Goal: Information Seeking & Learning: Learn about a topic

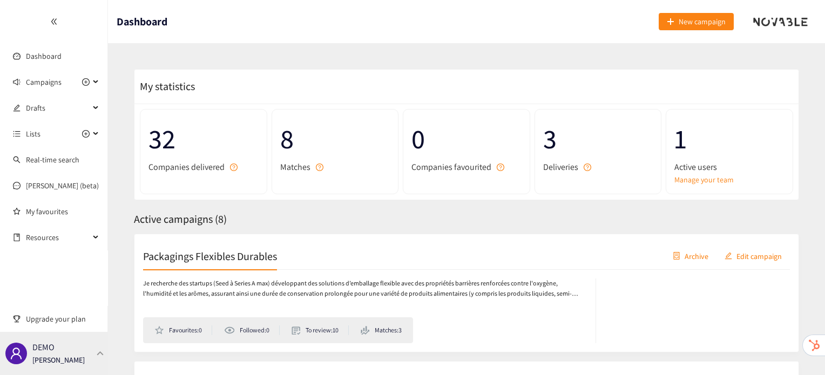
click at [102, 353] on div at bounding box center [101, 353] width 10 height 5
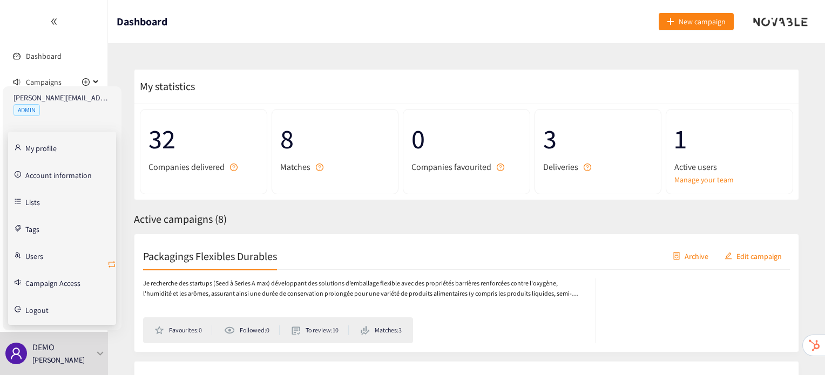
click at [112, 261] on icon "retweet" at bounding box center [111, 264] width 9 height 9
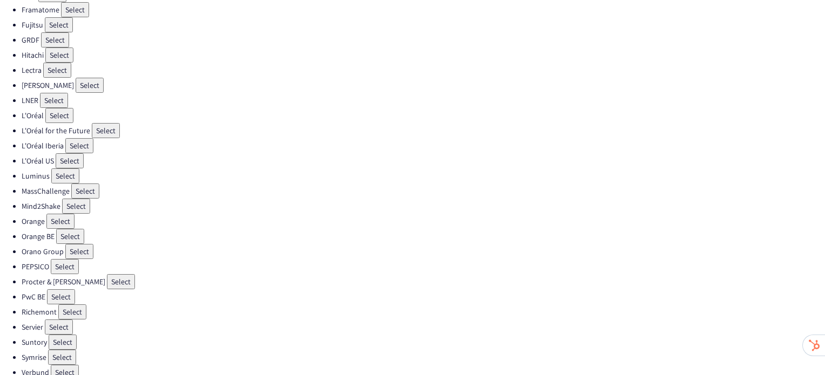
scroll to position [305, 0]
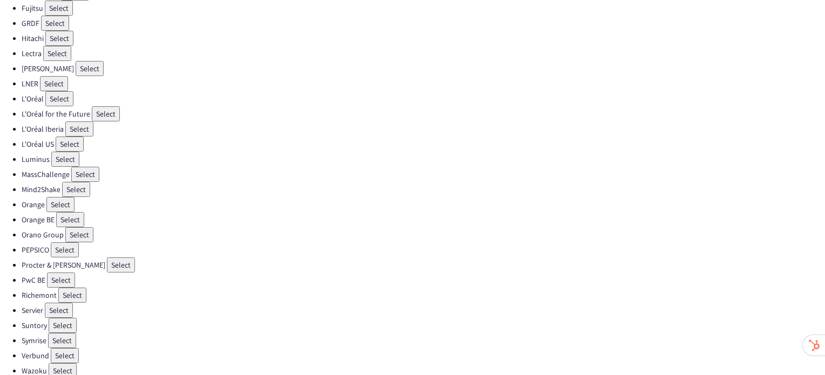
click at [107, 258] on button "Select" at bounding box center [121, 265] width 28 height 15
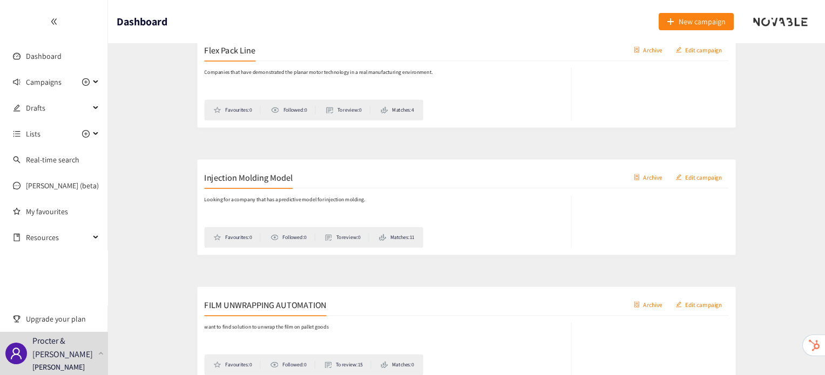
scroll to position [979, 0]
click at [199, 177] on h2 "Injection Molding Model" at bounding box center [197, 169] width 109 height 15
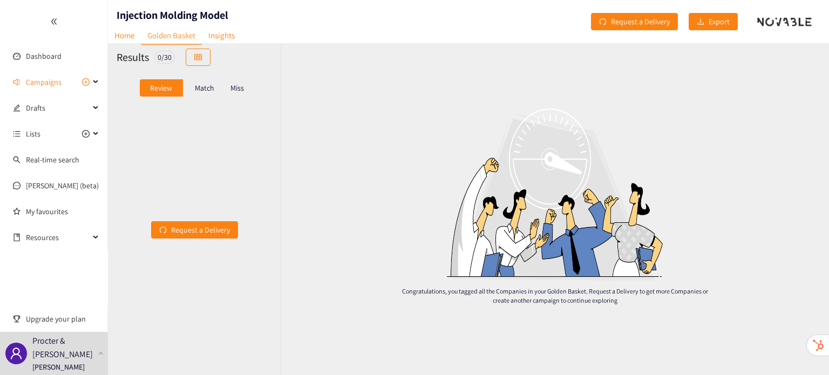
click at [201, 84] on p "Match" at bounding box center [204, 88] width 19 height 9
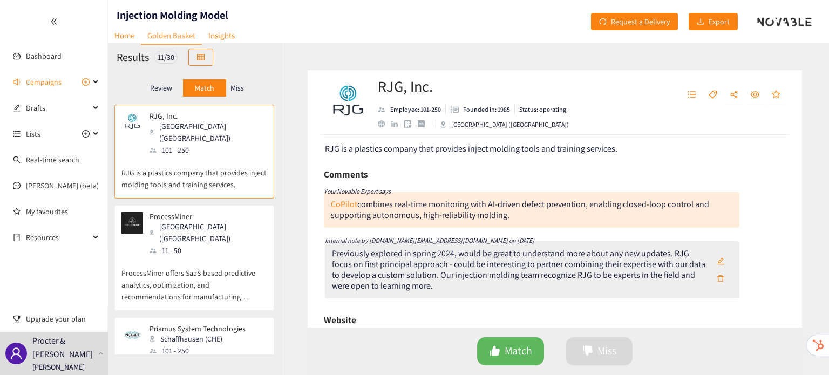
scroll to position [51, 0]
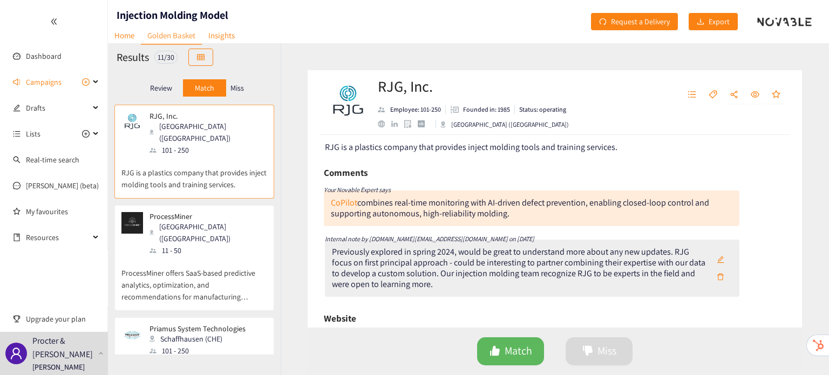
click at [168, 257] on p "ProcessMiner offers SaaS-based predictive analytics, optimization, and recommen…" at bounding box center [195, 280] width 146 height 46
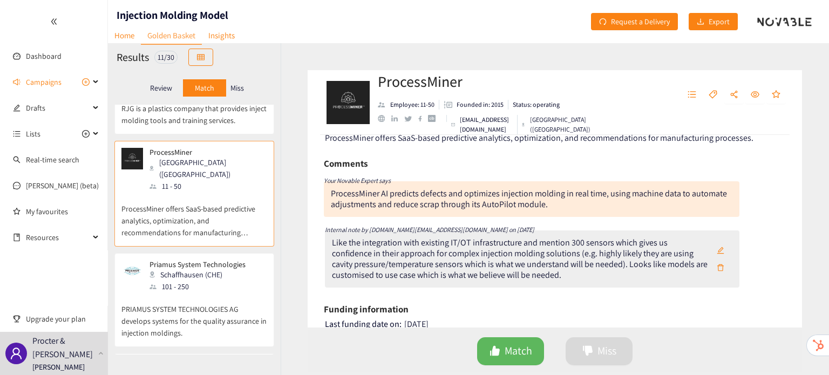
scroll to position [64, 0]
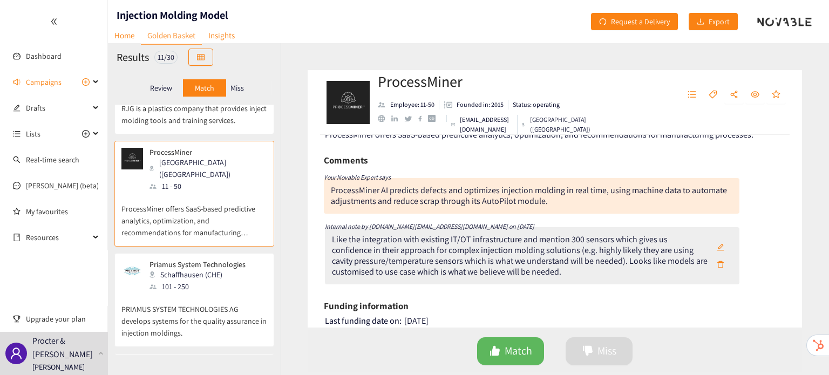
click at [210, 293] on p "PRIAMUS SYSTEM TECHNOLOGIES AG develops systems for the quality assurance in in…" at bounding box center [195, 316] width 146 height 46
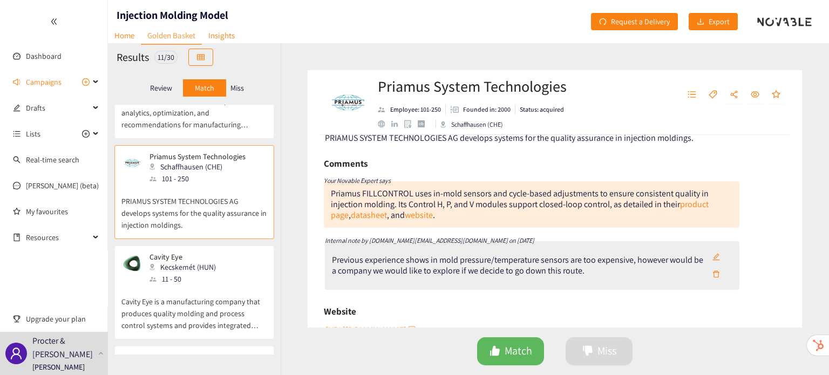
scroll to position [66, 0]
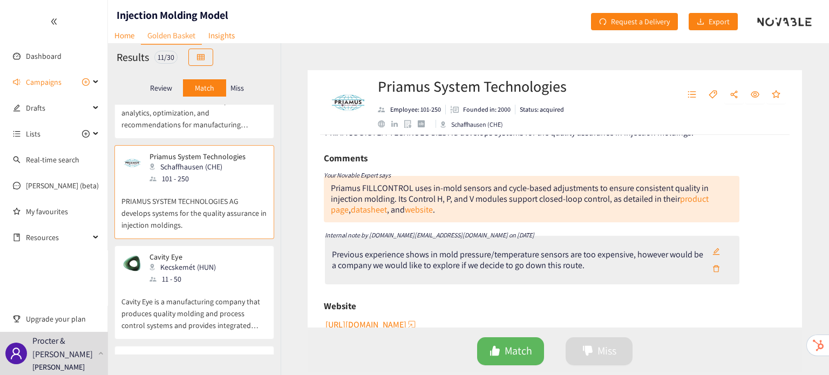
click at [201, 285] on p "Cavity Eye is a manufacturing company that produces quality molding and process…" at bounding box center [195, 308] width 146 height 46
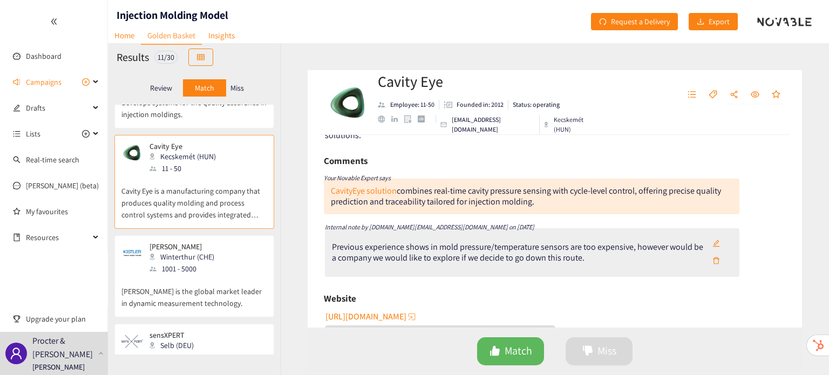
scroll to position [86, 0]
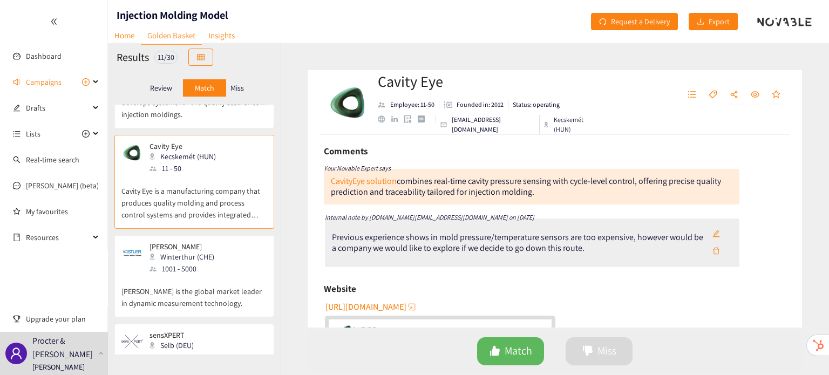
click at [223, 275] on p "[PERSON_NAME] is the global market leader in dynamic measurement technology." at bounding box center [195, 292] width 146 height 35
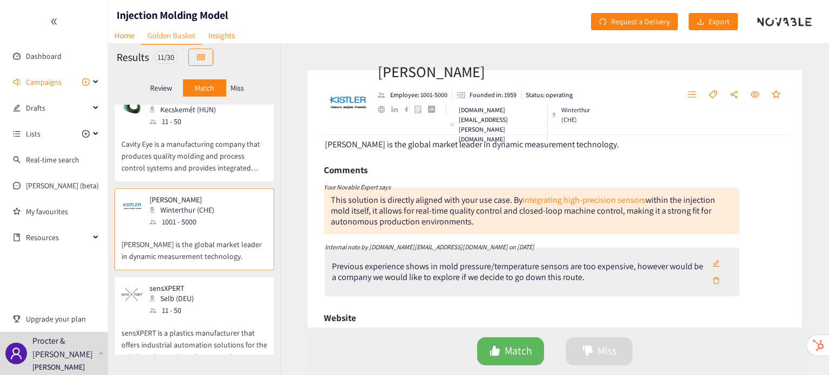
scroll to position [58, 0]
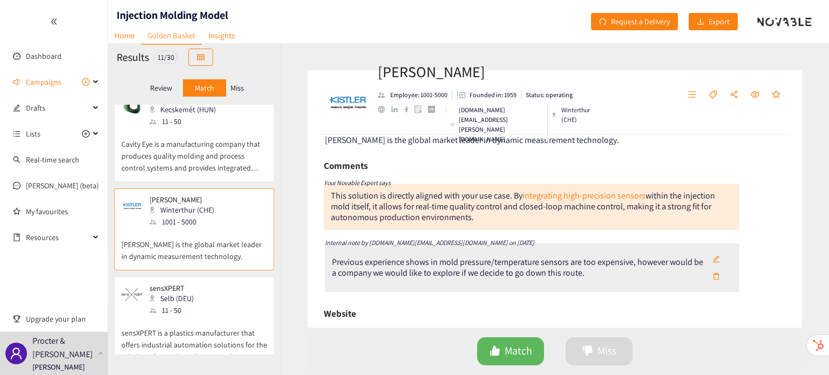
click at [154, 316] on p "sensXPERT is a plastics manufacturer that offers industrial automation solution…" at bounding box center [195, 339] width 146 height 46
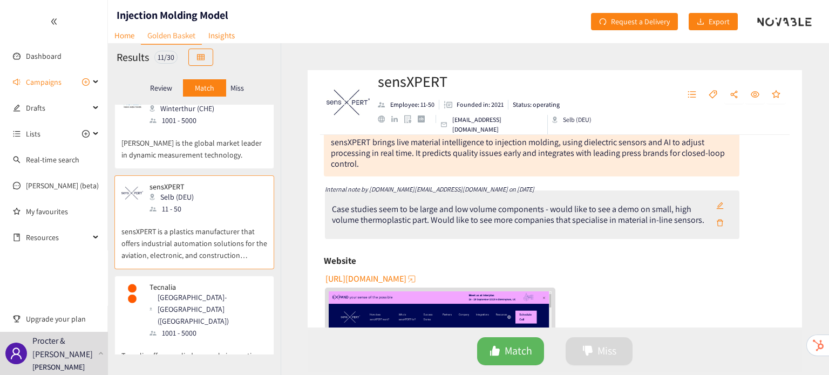
scroll to position [125, 0]
click at [175, 339] on p "Tecnalia offers applied research, innovation, technology, sustainable construct…" at bounding box center [195, 362] width 146 height 46
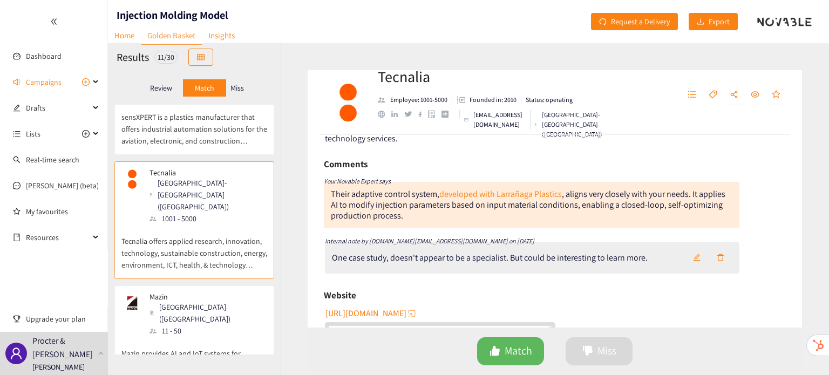
scroll to position [73, 0]
click at [191, 337] on p "Mazin provides AI and IoT systems for manufacturing sites for product developme…" at bounding box center [195, 360] width 146 height 46
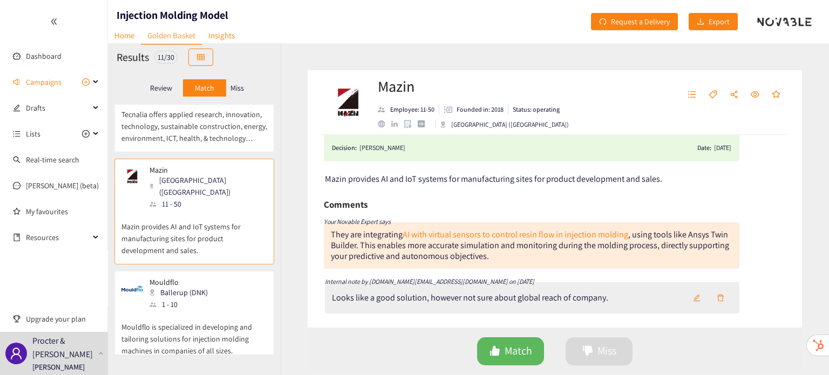
scroll to position [19, 0]
click at [205, 311] on p "Mouldflo is specialized in developing and tailoring solutions for injection mol…" at bounding box center [195, 334] width 146 height 46
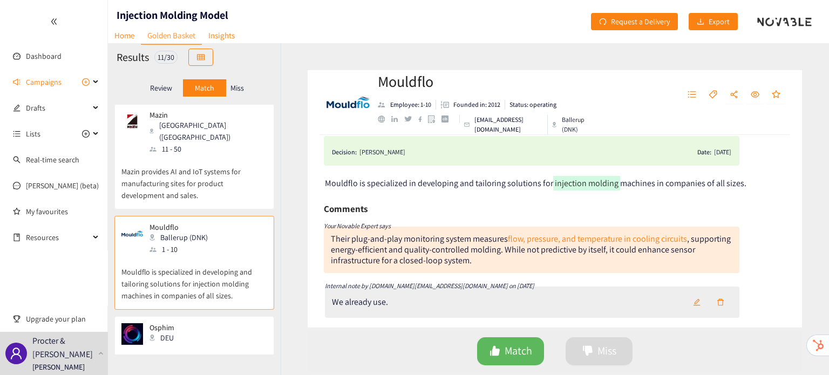
scroll to position [27, 0]
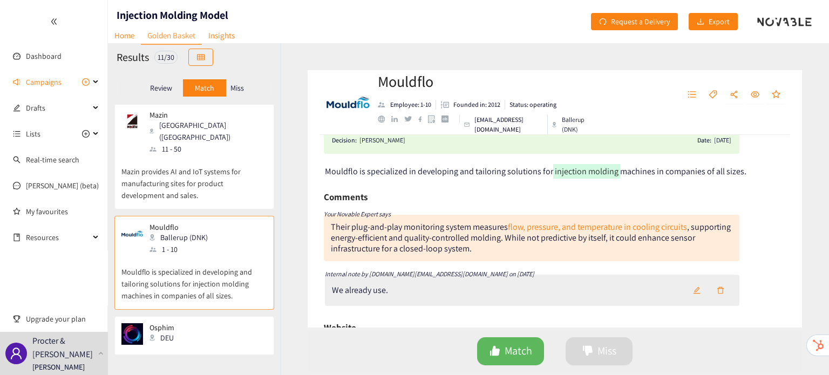
click at [203, 345] on p "OSPHIM offers you a simple step towards value-added digital injection molding p…" at bounding box center [195, 368] width 146 height 46
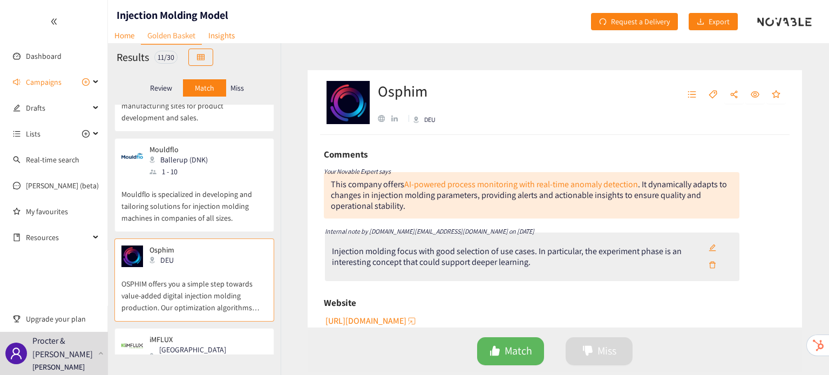
scroll to position [94, 0]
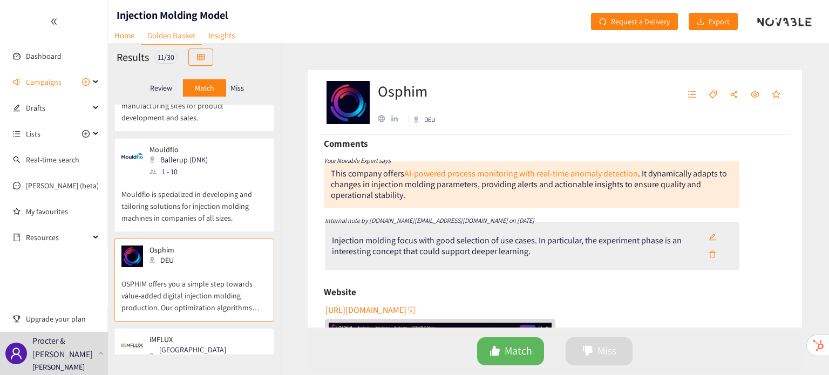
click at [165, 344] on div "[GEOGRAPHIC_DATA] ([GEOGRAPHIC_DATA])" at bounding box center [208, 356] width 117 height 24
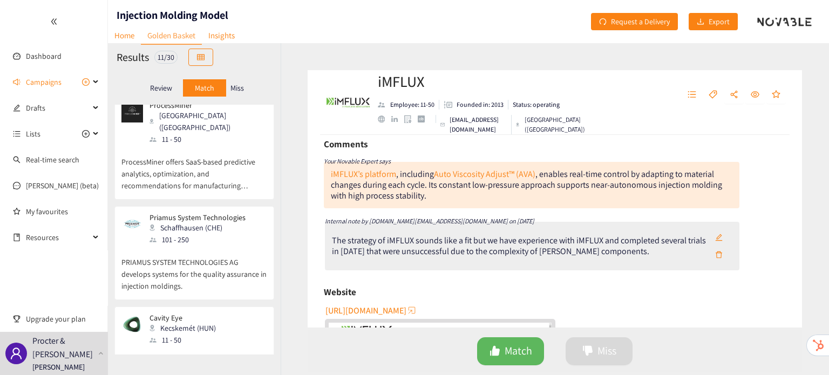
scroll to position [0, 0]
